Goal: Information Seeking & Learning: Learn about a topic

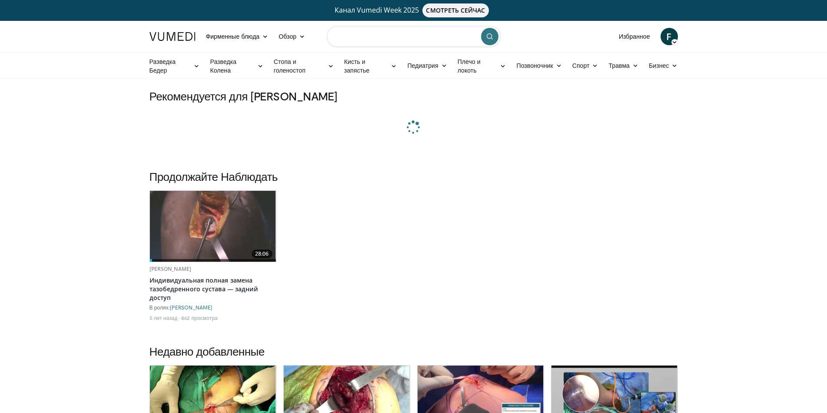
click at [418, 31] on input "Поиск тем, выступлений" at bounding box center [414, 36] width 174 height 21
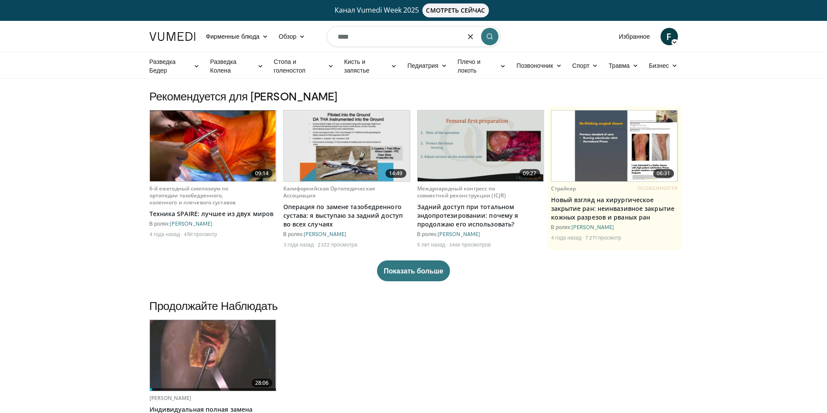
type input "****"
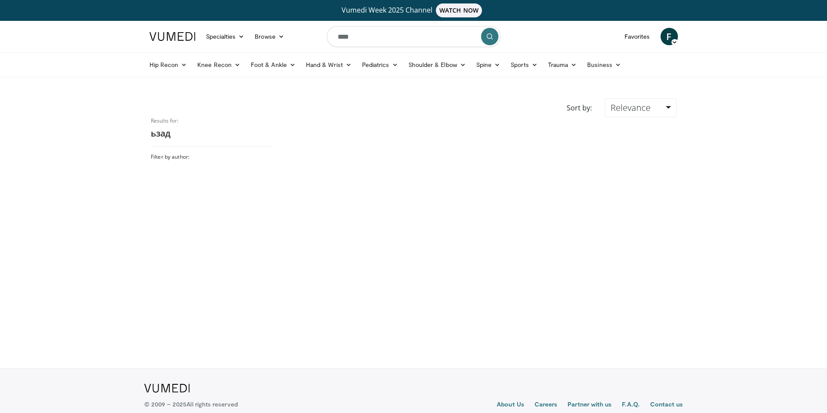
click at [418, 31] on input "****" at bounding box center [414, 36] width 174 height 21
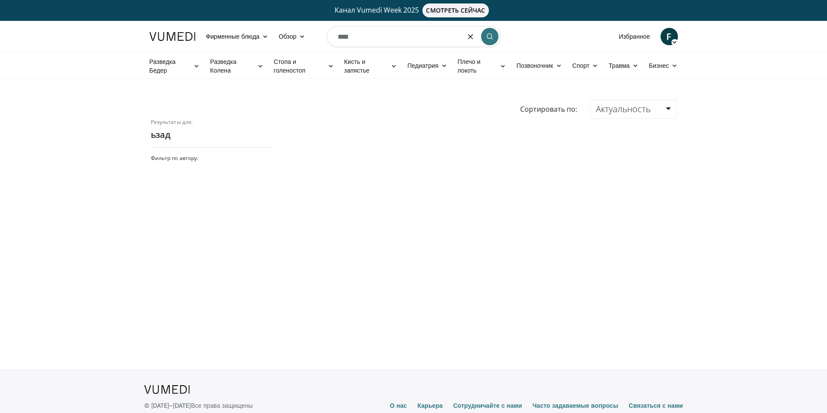
drag, startPoint x: 406, startPoint y: 35, endPoint x: 178, endPoint y: 17, distance: 228.4
click at [178, 17] on body "Канал Vumedi Week 2025 СМОТРЕТЬ СЕЙЧАС Фирменные блюда Adult & Family Medicine …" at bounding box center [413, 219] width 827 height 438
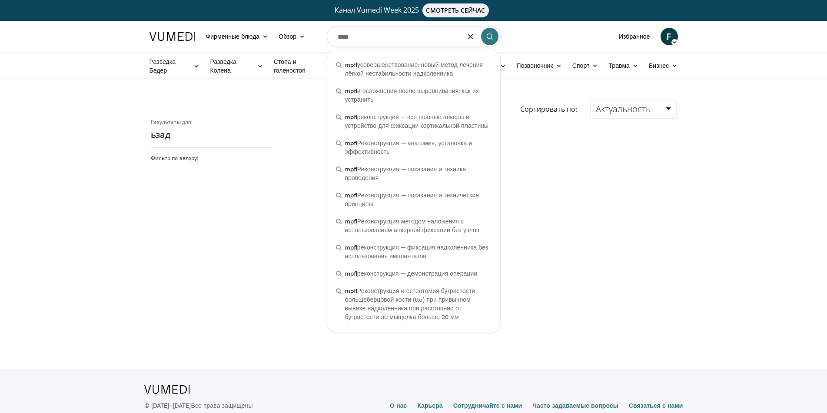
type input "****"
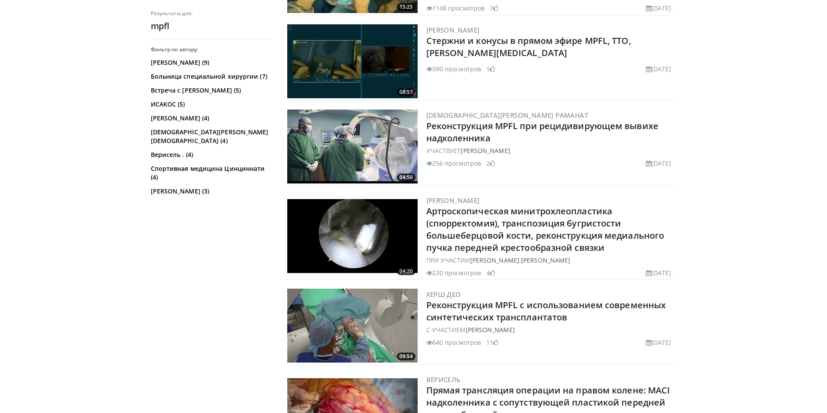
scroll to position [478, 0]
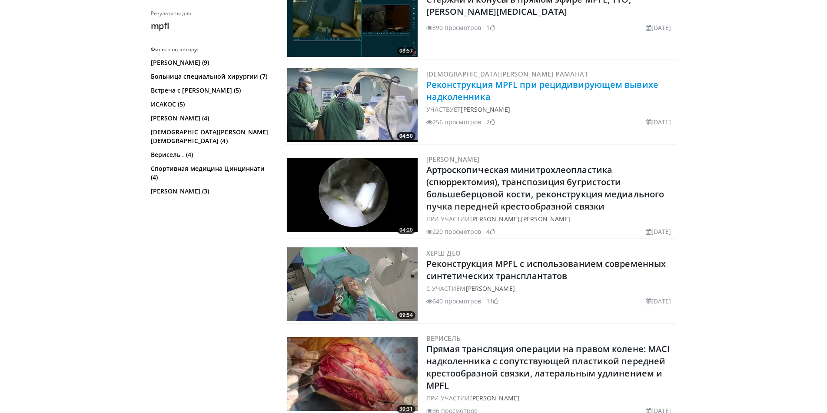
click at [569, 83] on ya-tr-span "Реконструкция MPFL при рецидивирующем вывихе надколенника" at bounding box center [542, 91] width 232 height 24
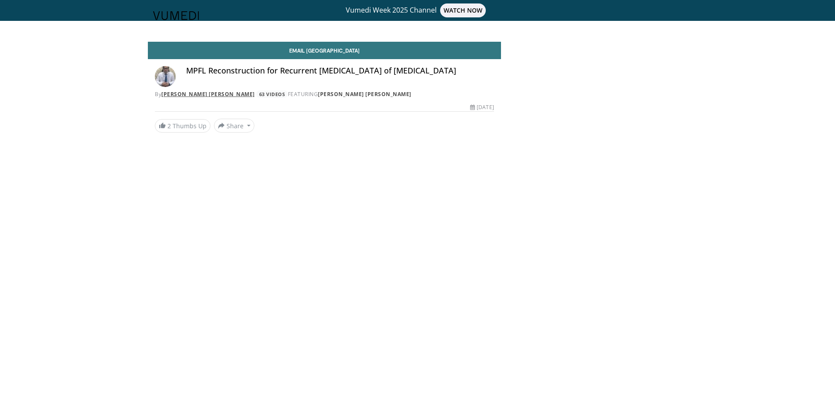
click at [198, 94] on link "Sharath Kittanakere Ramanath" at bounding box center [207, 93] width 93 height 7
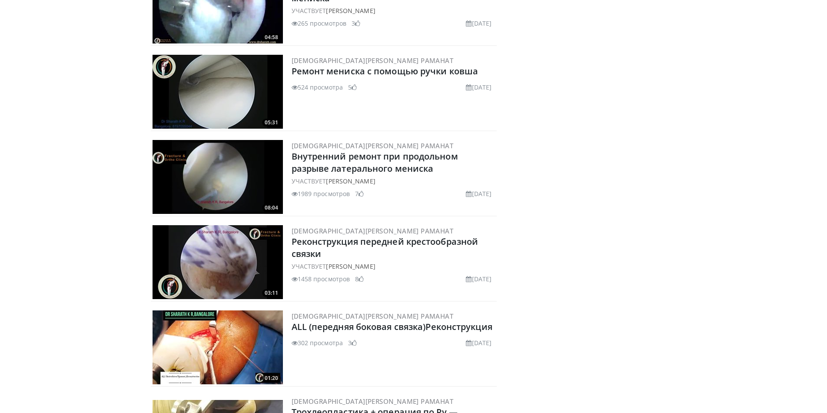
scroll to position [1565, 0]
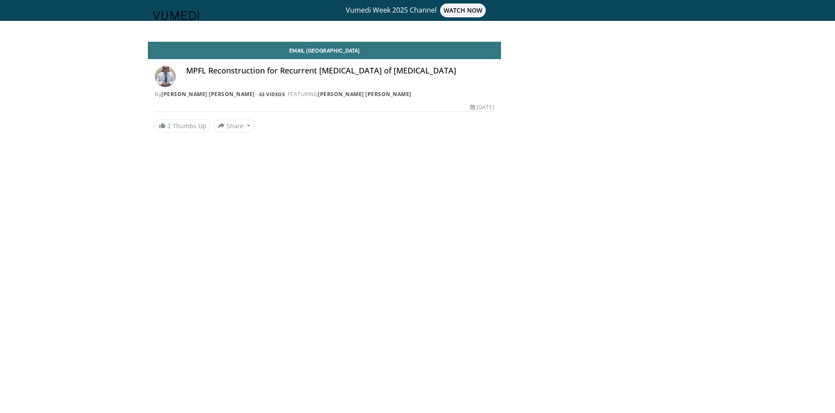
click at [195, 18] on img at bounding box center [176, 15] width 46 height 9
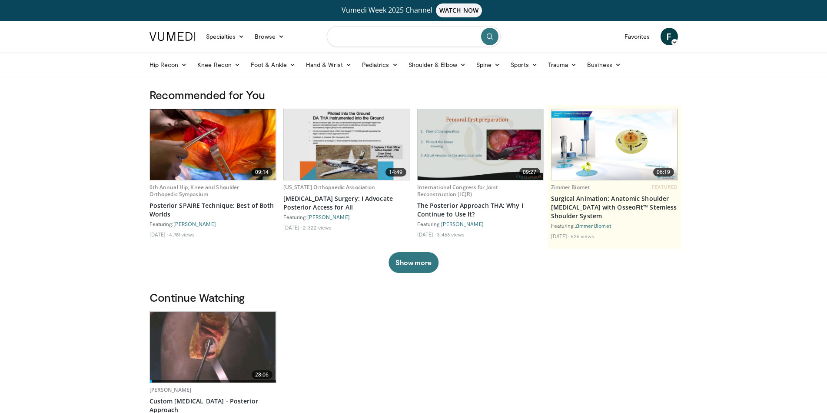
drag, startPoint x: 439, startPoint y: 37, endPoint x: 434, endPoint y: 37, distance: 5.7
click at [434, 37] on input "Поиск тем, выступлений" at bounding box center [414, 36] width 174 height 21
type input "*"
type input "**********"
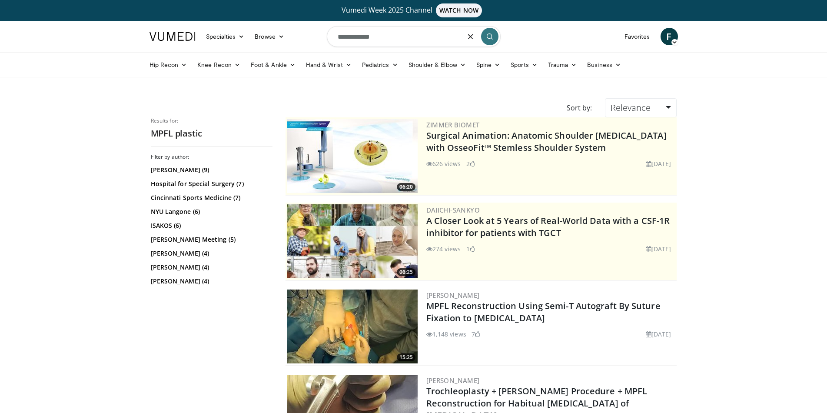
click at [432, 39] on input "**********" at bounding box center [414, 36] width 174 height 21
type input "**********"
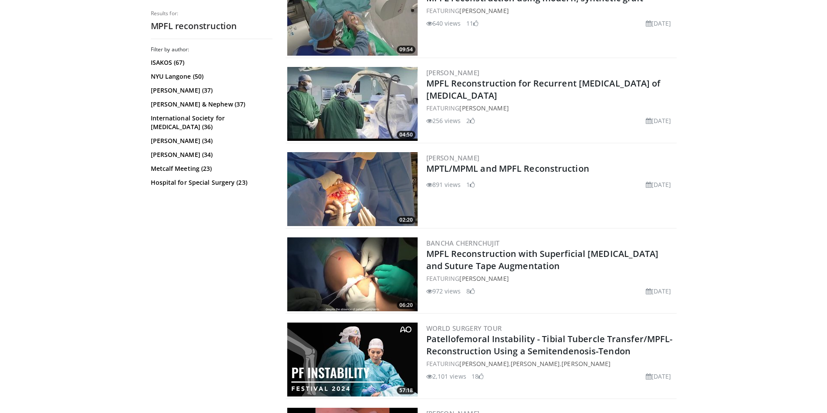
scroll to position [522, 0]
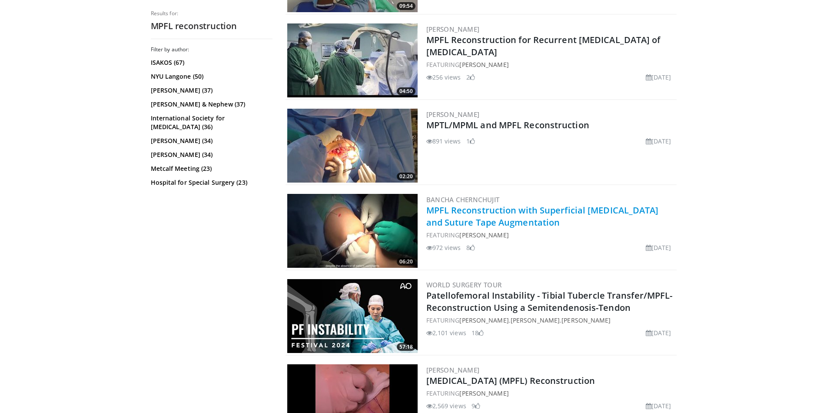
click at [549, 206] on ya-tr-span "MPFL Reconstruction with Superficial [MEDICAL_DATA] and Suture Tape Augmentation" at bounding box center [542, 216] width 233 height 24
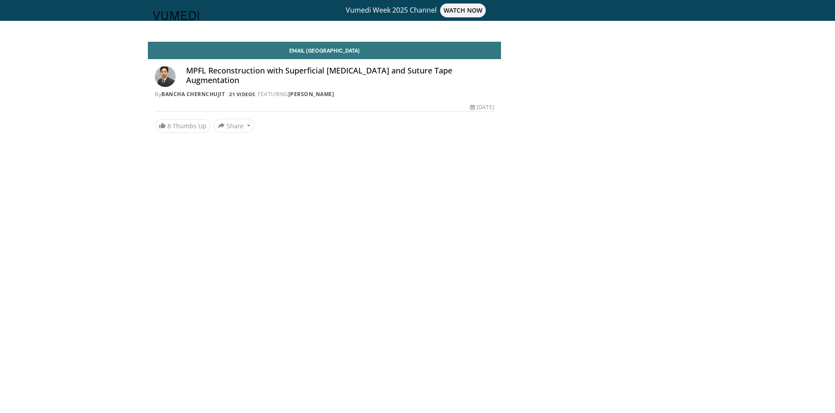
click at [172, 78] on img at bounding box center [165, 76] width 21 height 21
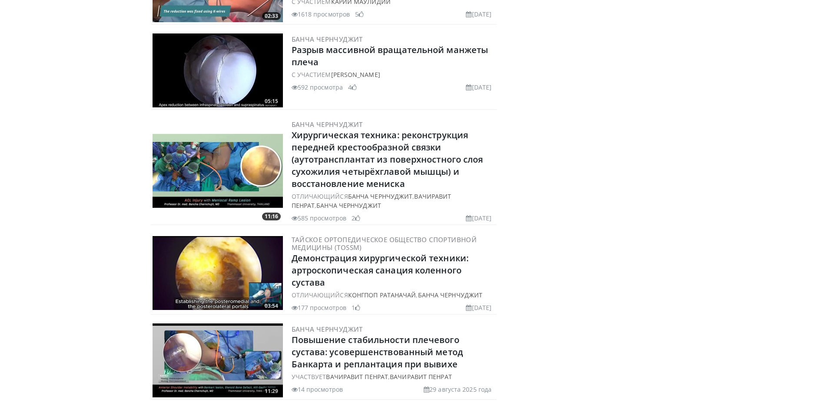
scroll to position [1671, 0]
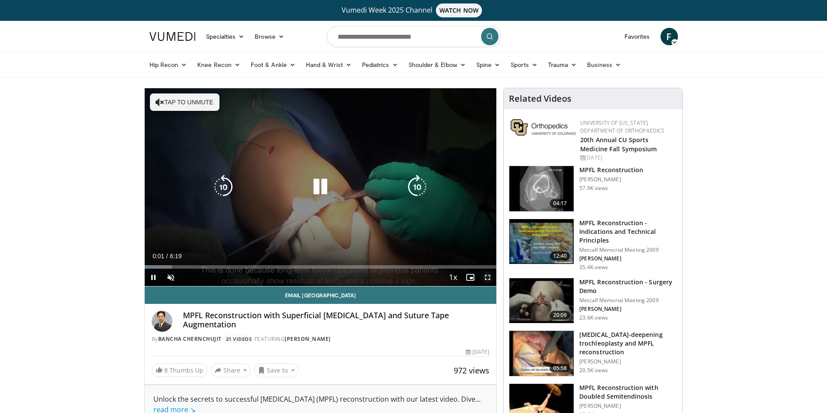
drag, startPoint x: 485, startPoint y: 276, endPoint x: 487, endPoint y: 316, distance: 40.9
click at [485, 276] on span "Video Player" at bounding box center [487, 277] width 17 height 17
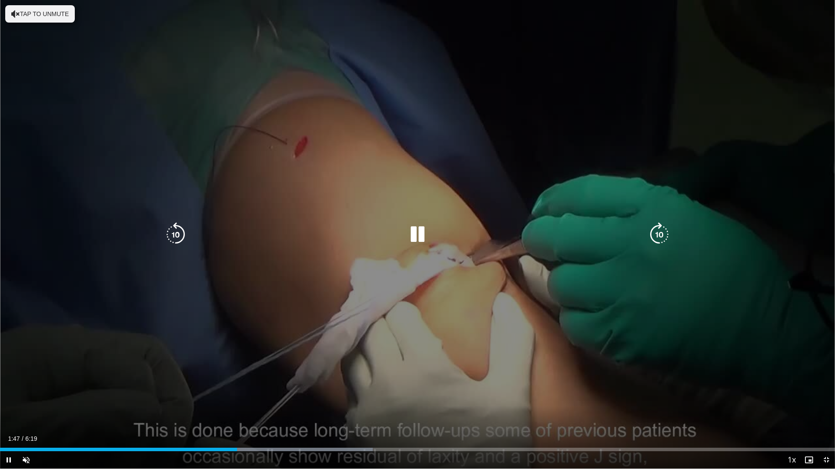
click at [415, 228] on icon "Video Player" at bounding box center [417, 235] width 24 height 24
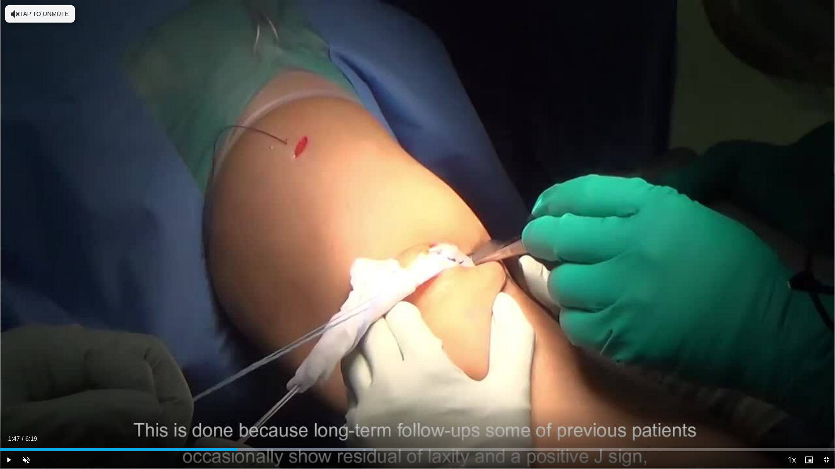
click at [415, 228] on div "10 seconds Tap to unmute" at bounding box center [417, 234] width 835 height 469
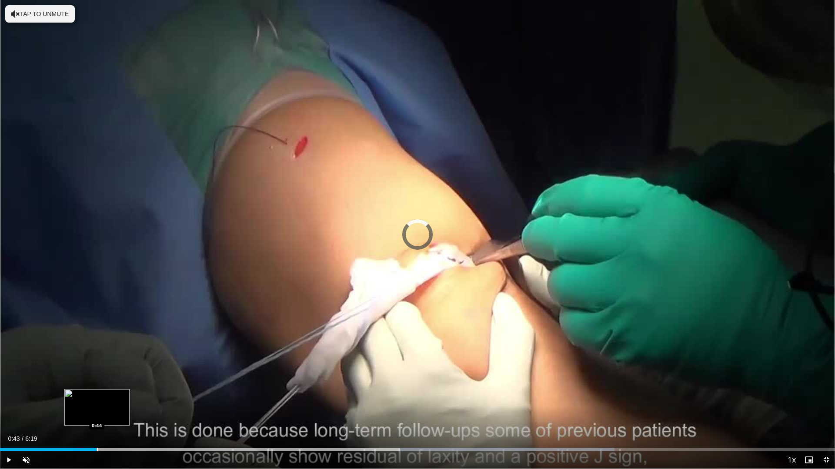
click at [97, 413] on div "Loaded : 73.57% 0:43 0:44" at bounding box center [417, 447] width 835 height 8
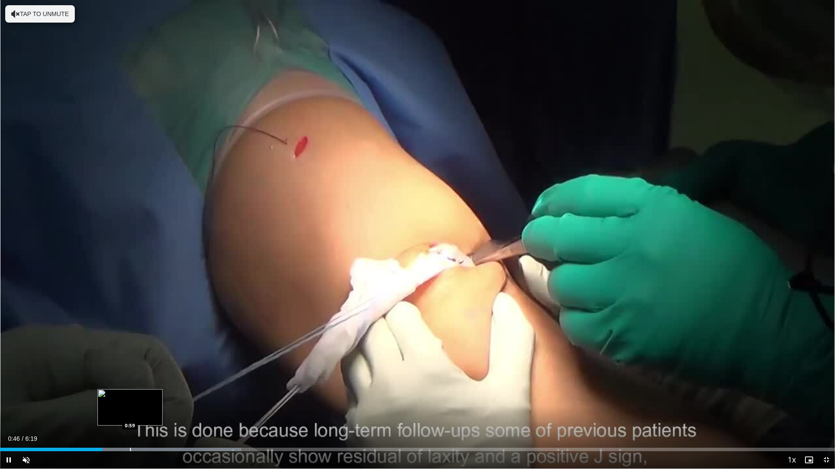
click at [130, 413] on div "Progress Bar" at bounding box center [130, 449] width 1 height 3
click at [140, 413] on div "Progress Bar" at bounding box center [140, 449] width 1 height 3
click at [162, 413] on div "Progress Bar" at bounding box center [162, 449] width 1 height 3
click at [178, 413] on div "Loaded : 36.77% 1:14 1:20" at bounding box center [417, 447] width 835 height 8
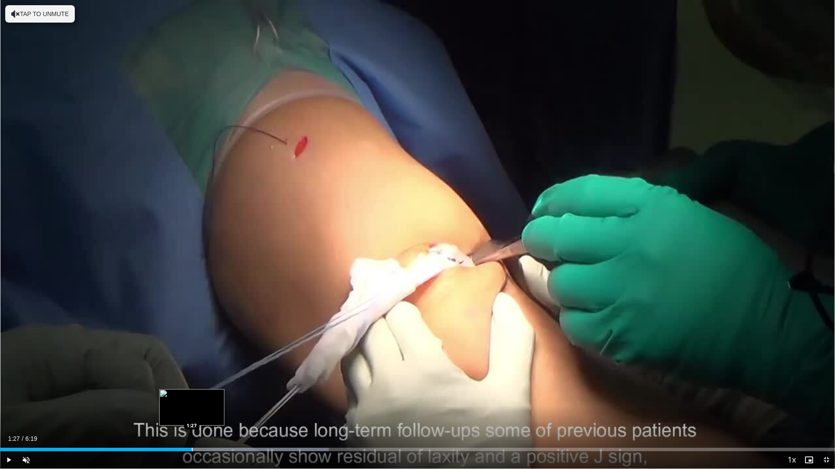
click at [192, 413] on div "Loaded : 39.40% 1:21 1:27" at bounding box center [417, 447] width 835 height 8
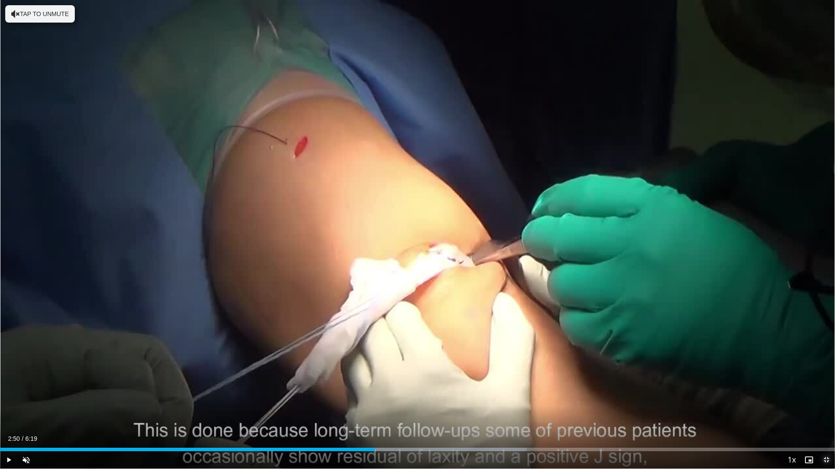
click at [822, 413] on span "Video Player" at bounding box center [825, 460] width 17 height 17
